Goal: Task Accomplishment & Management: Manage account settings

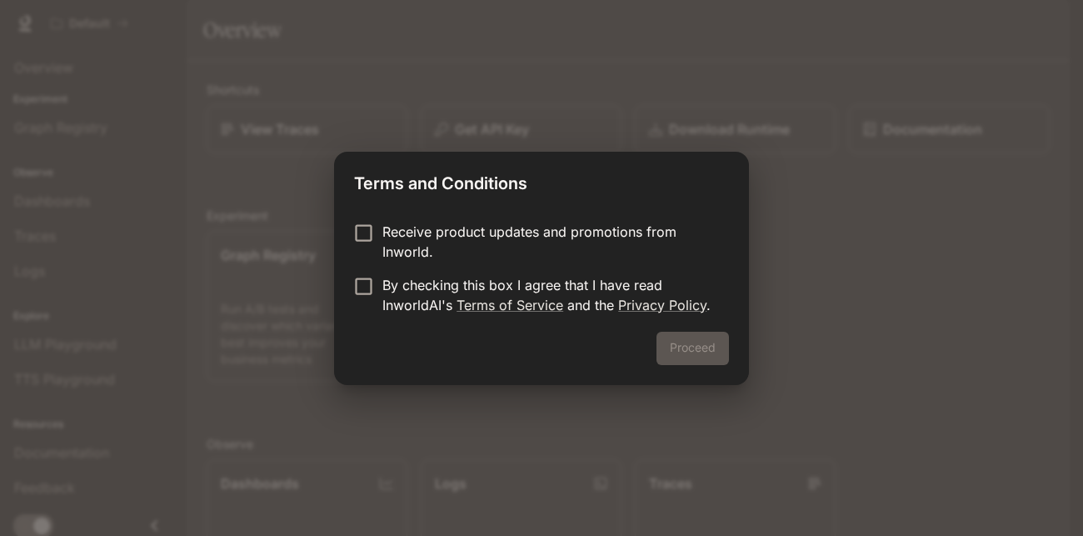
click at [492, 235] on p "Receive product updates and promotions from Inworld." at bounding box center [548, 242] width 333 height 40
click at [521, 258] on p "Receive product updates and promotions from Inworld." at bounding box center [548, 242] width 333 height 40
click at [557, 272] on form "Receive product updates and promotions from Inworld. By checking this box I agr…" at bounding box center [541, 268] width 375 height 93
click at [551, 282] on p "By checking this box I agree that I have read InworldAI's Terms of Service and …" at bounding box center [548, 295] width 333 height 40
click at [686, 335] on button "Proceed" at bounding box center [692, 348] width 72 height 33
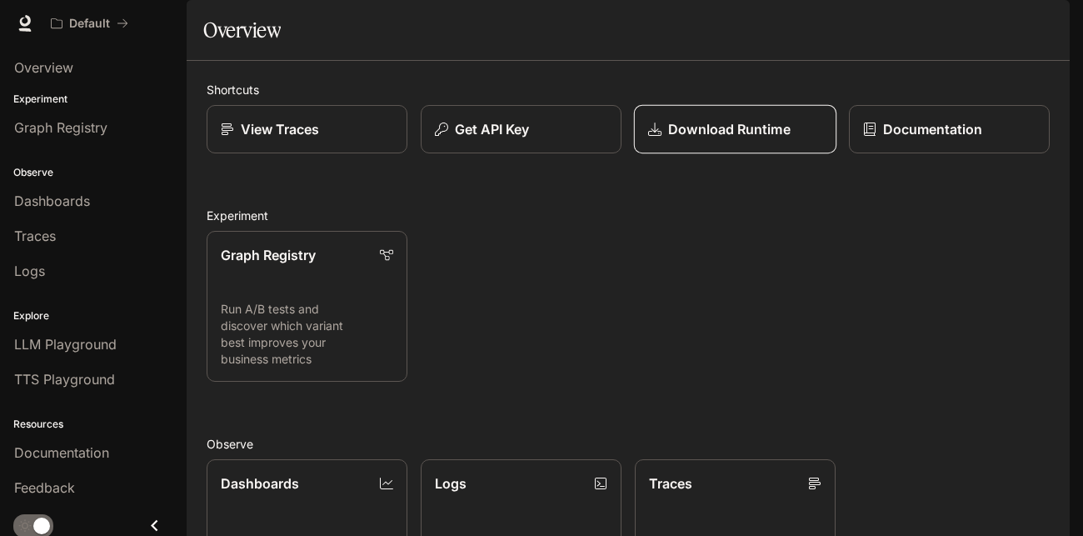
click at [696, 154] on link "Download Runtime" at bounding box center [735, 129] width 202 height 49
click at [400, 459] on link "Dashboards View and analyze your workspace metrics" at bounding box center [307, 534] width 201 height 151
click at [1045, 27] on img "button" at bounding box center [1046, 23] width 23 height 23
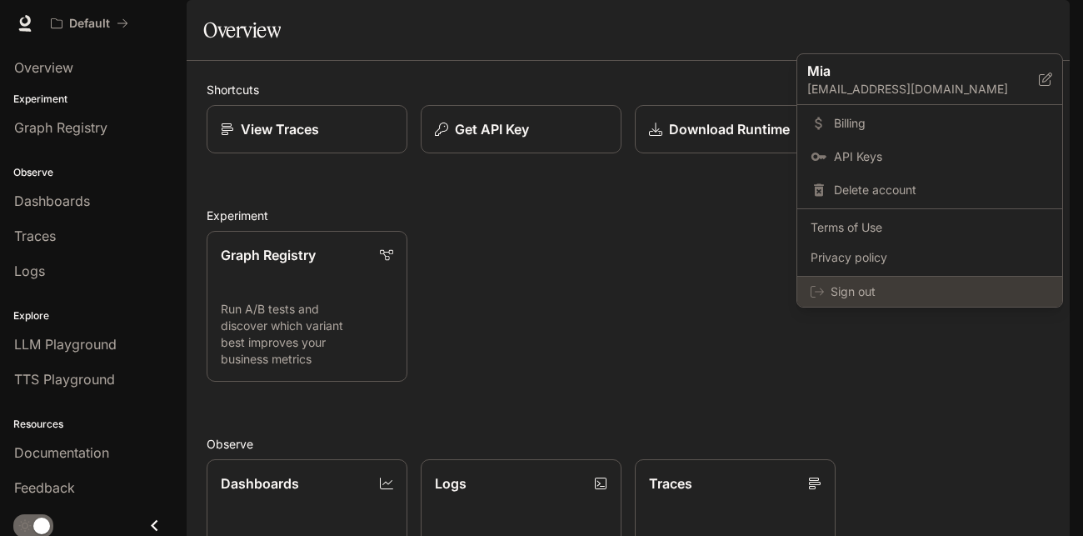
click at [846, 277] on div "Sign out" at bounding box center [929, 292] width 265 height 30
